Goal: Find specific page/section: Find specific page/section

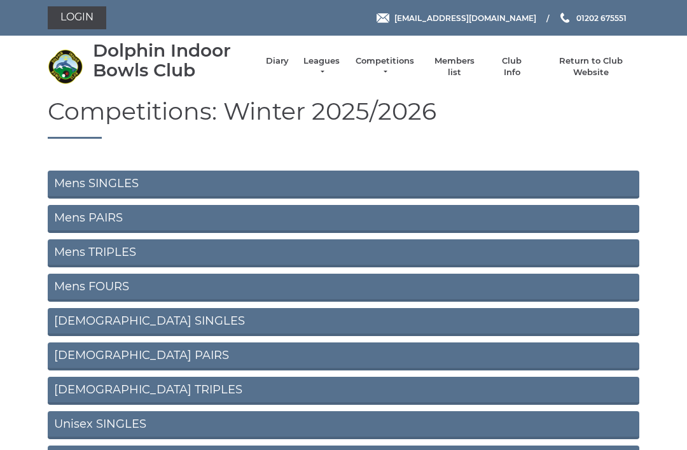
click at [332, 64] on link "Leagues" at bounding box center [322, 66] width 40 height 23
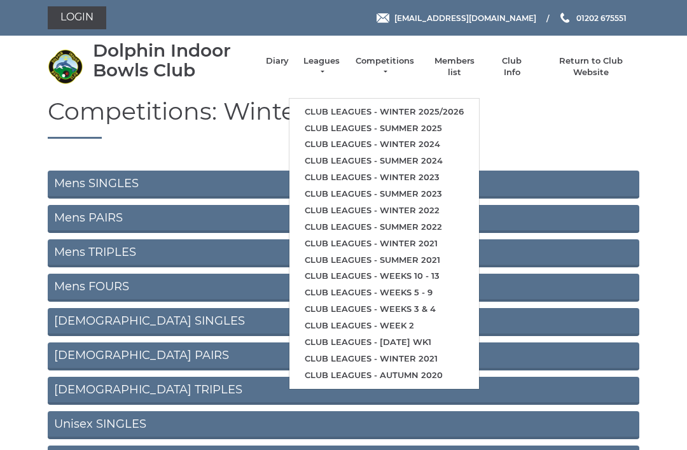
click at [420, 108] on link "Club leagues - Winter 2025/2026" at bounding box center [384, 112] width 190 height 17
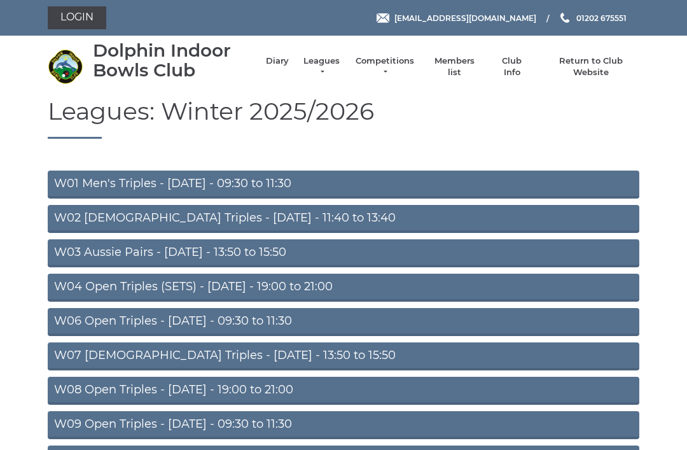
click at [304, 288] on link "W04 Open Triples (SETS) - Monday - 19:00 to 21:00" at bounding box center [344, 288] width 592 height 28
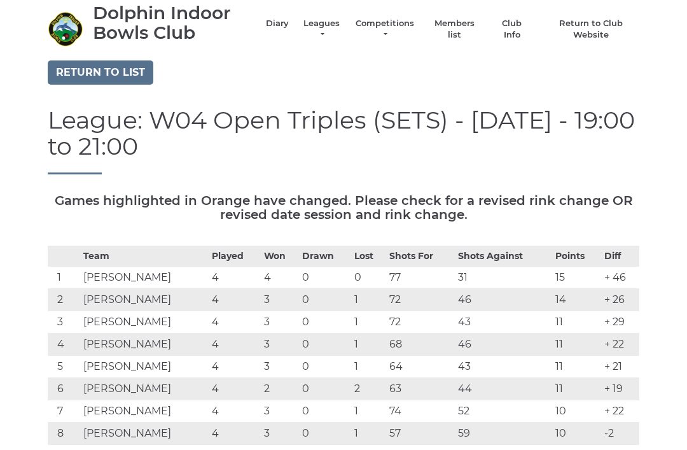
scroll to position [39, 0]
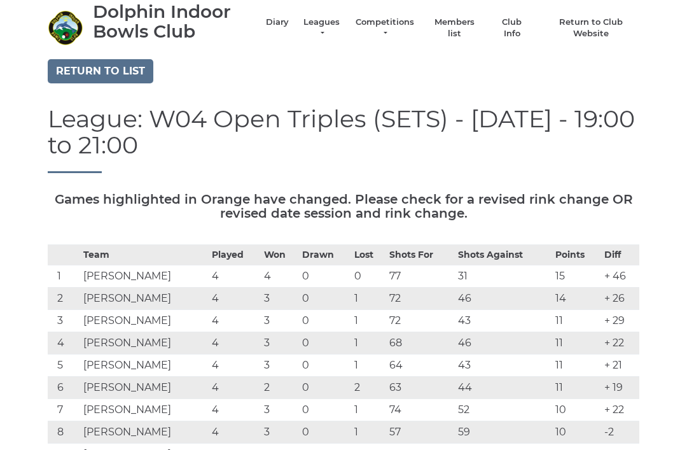
click at [289, 28] on link "Diary" at bounding box center [277, 22] width 23 height 11
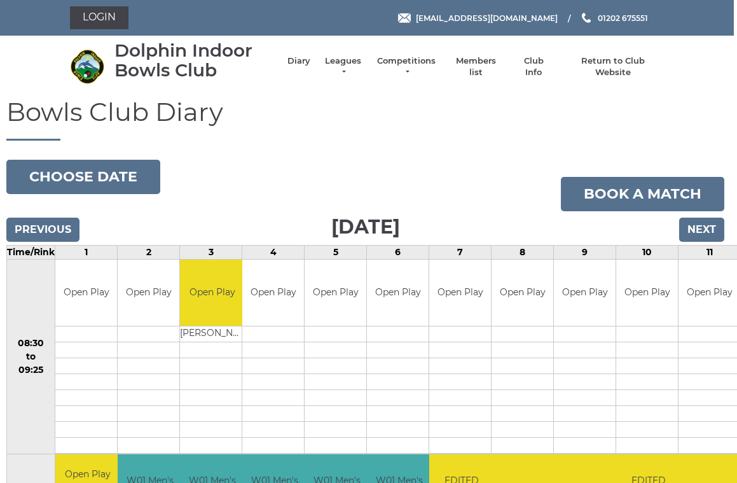
scroll to position [0, 3]
